Goal: Navigation & Orientation: Find specific page/section

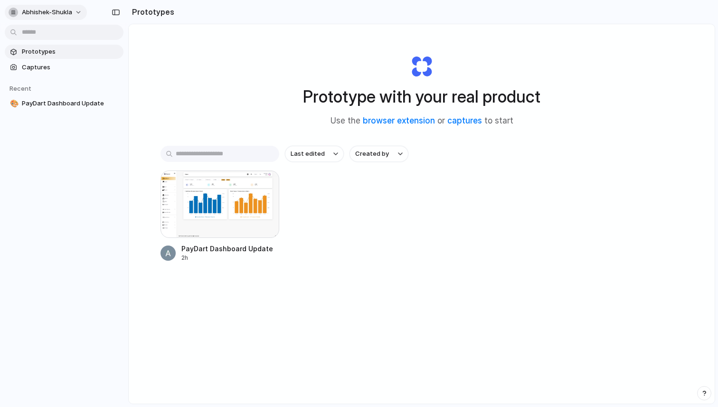
click at [80, 10] on button "abhishek-shukla" at bounding box center [46, 12] width 82 height 15
click at [224, 42] on div "Settings Invite members Change theme Sign out" at bounding box center [359, 203] width 718 height 407
